Goal: Task Accomplishment & Management: Manage account settings

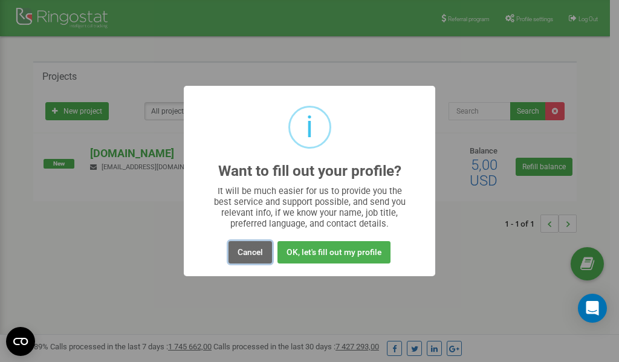
click at [256, 248] on button "Cancel" at bounding box center [251, 252] width 44 height 22
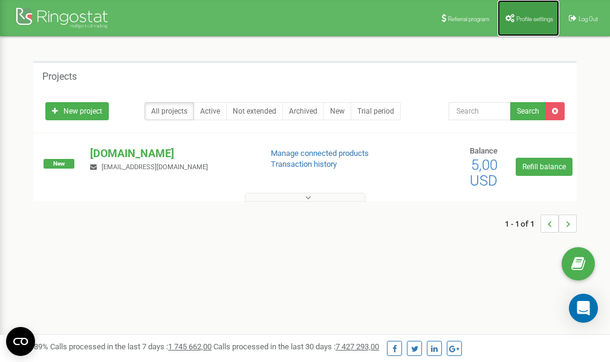
click at [521, 20] on span "Profile settings" at bounding box center [534, 19] width 37 height 7
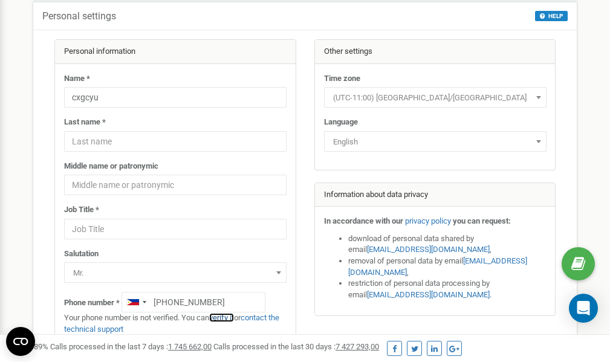
click at [226, 319] on link "verify it" at bounding box center [221, 317] width 25 height 9
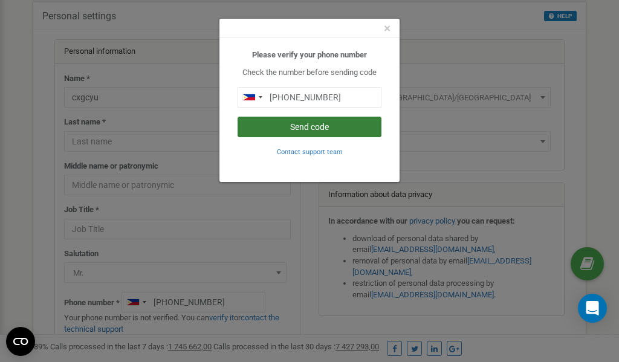
click at [281, 129] on button "Send code" at bounding box center [310, 127] width 144 height 21
